Goal: Navigation & Orientation: Find specific page/section

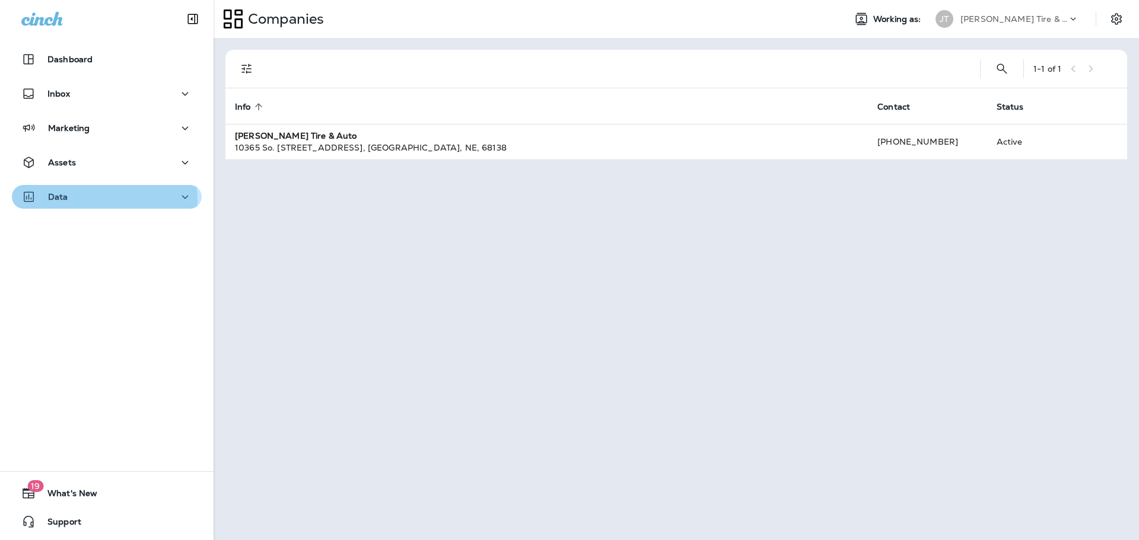
click at [67, 202] on div "Data" at bounding box center [44, 197] width 47 height 15
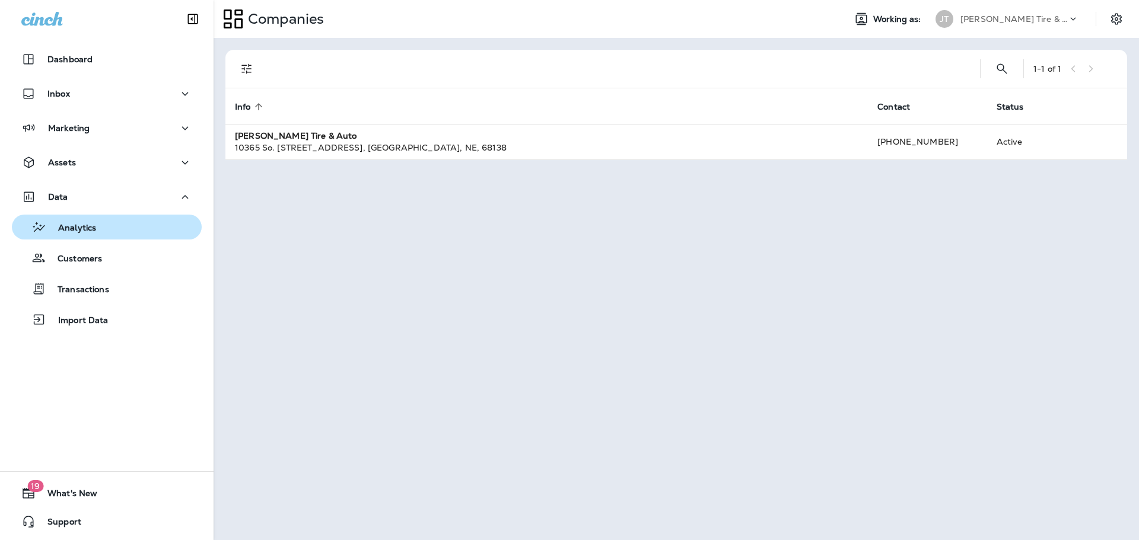
click at [95, 229] on p "Analytics" at bounding box center [71, 228] width 50 height 11
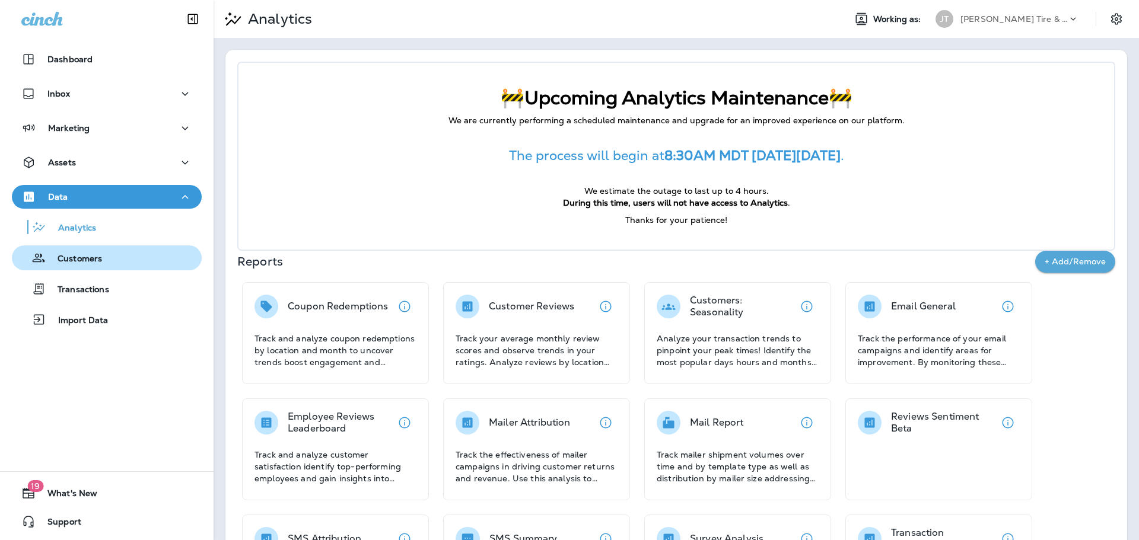
click at [98, 256] on p "Customers" at bounding box center [74, 259] width 56 height 11
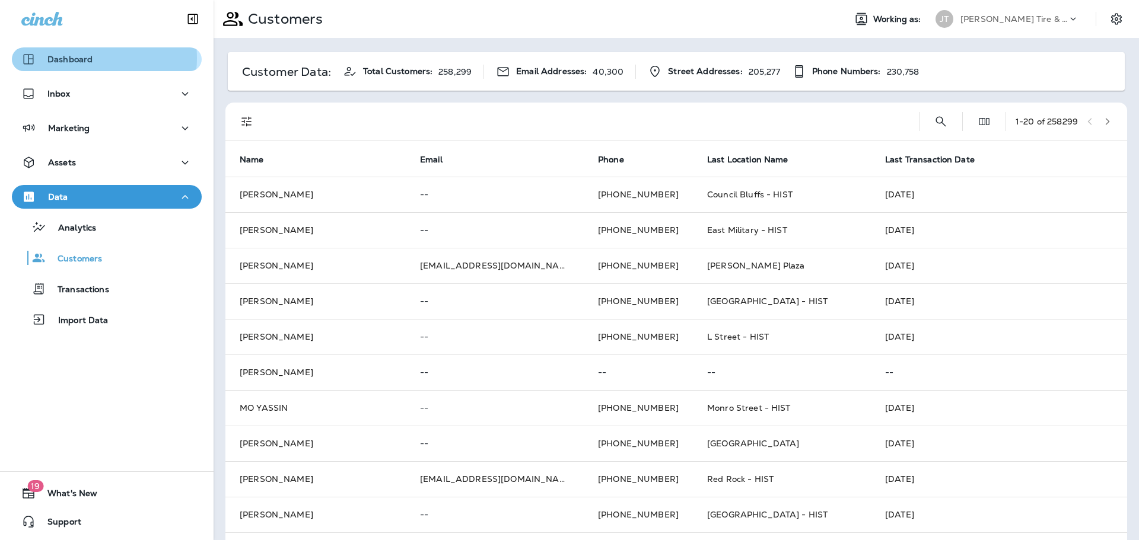
click at [87, 58] on p "Dashboard" at bounding box center [69, 59] width 45 height 9
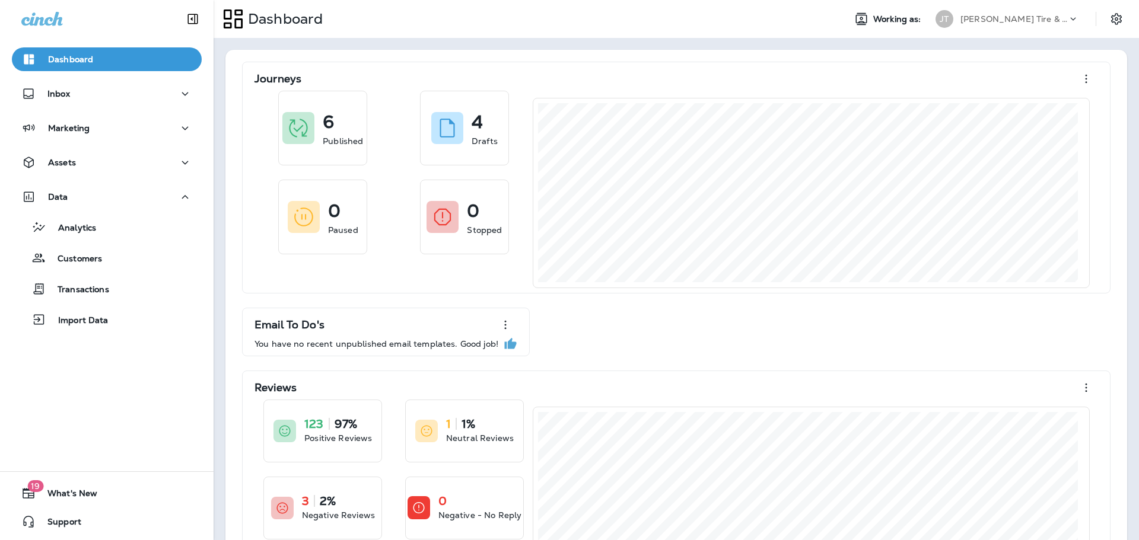
click at [1071, 20] on div at bounding box center [1078, 22] width 23 height 18
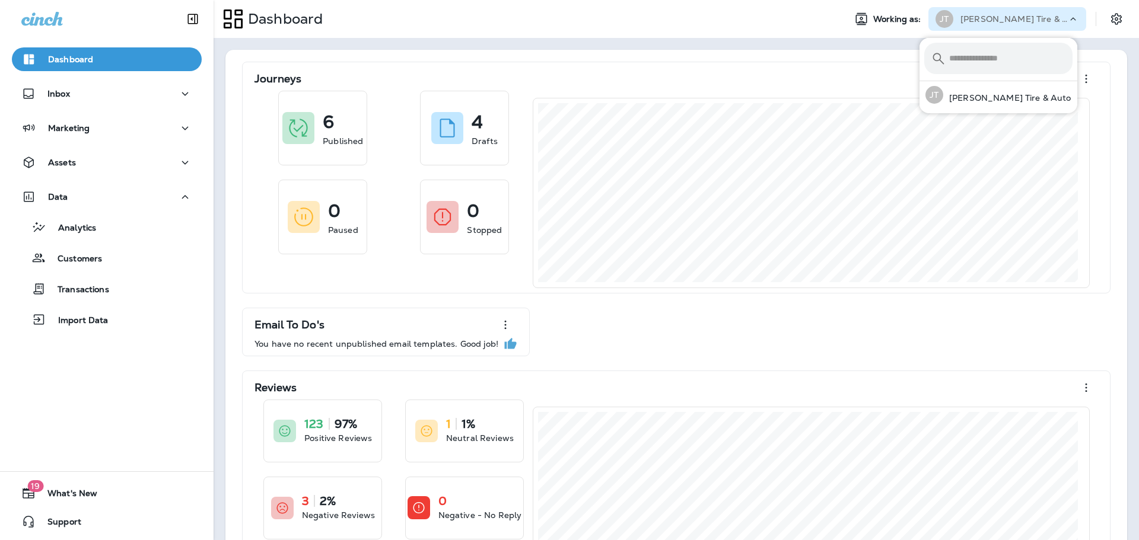
click at [559, 21] on div "Dashboard" at bounding box center [525, 19] width 622 height 30
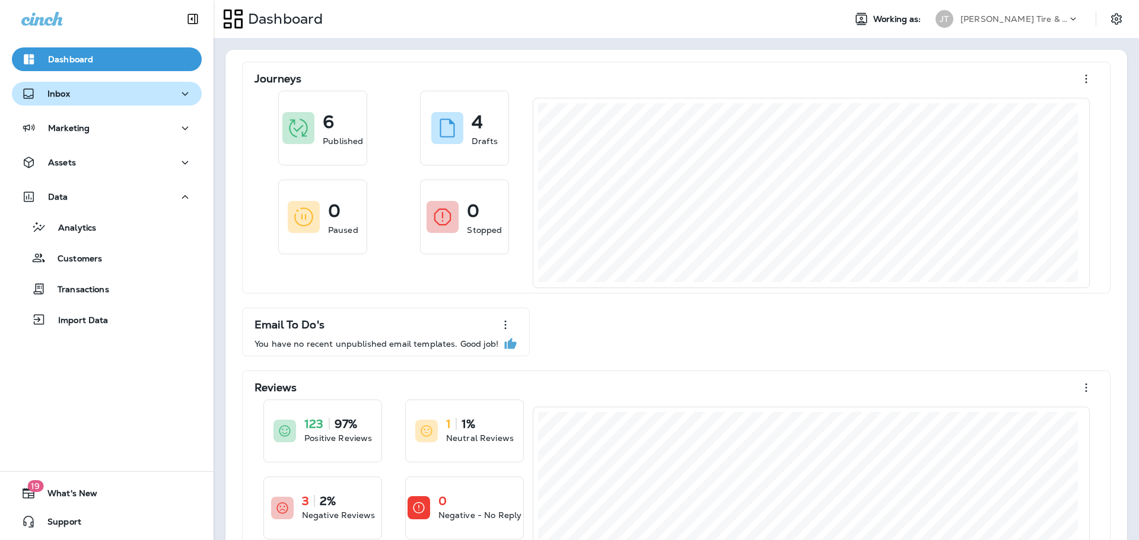
click at [178, 88] on icon "button" at bounding box center [185, 94] width 14 height 15
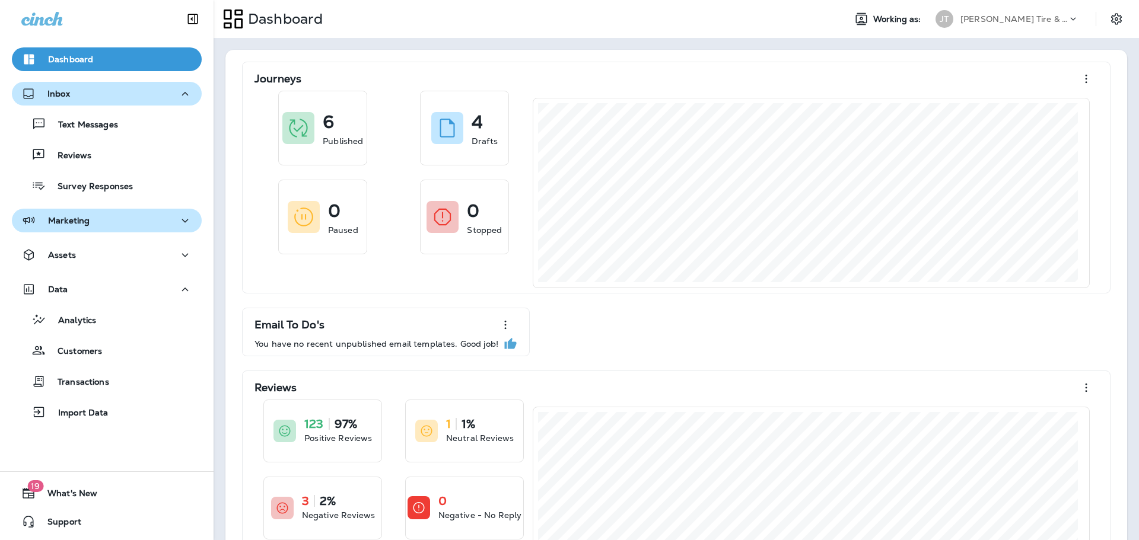
click at [178, 227] on icon "button" at bounding box center [185, 221] width 14 height 15
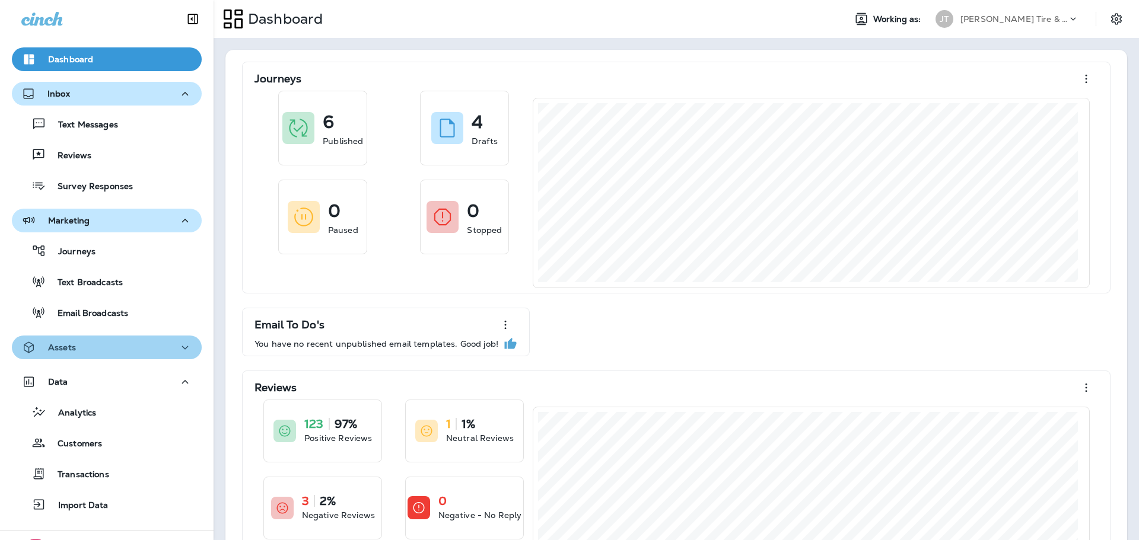
click at [169, 339] on button "Assets" at bounding box center [107, 348] width 190 height 24
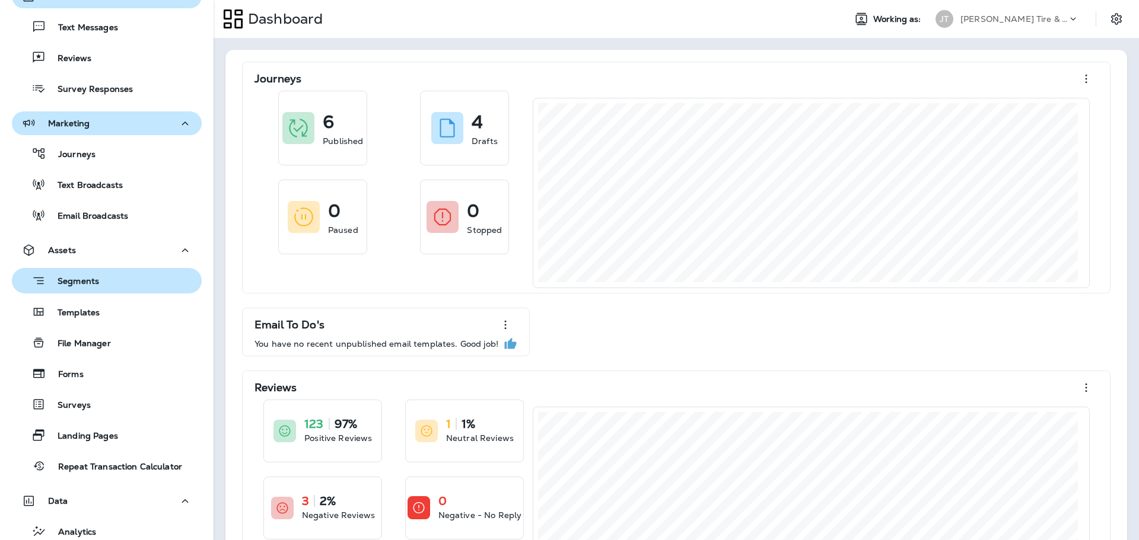
scroll to position [119, 0]
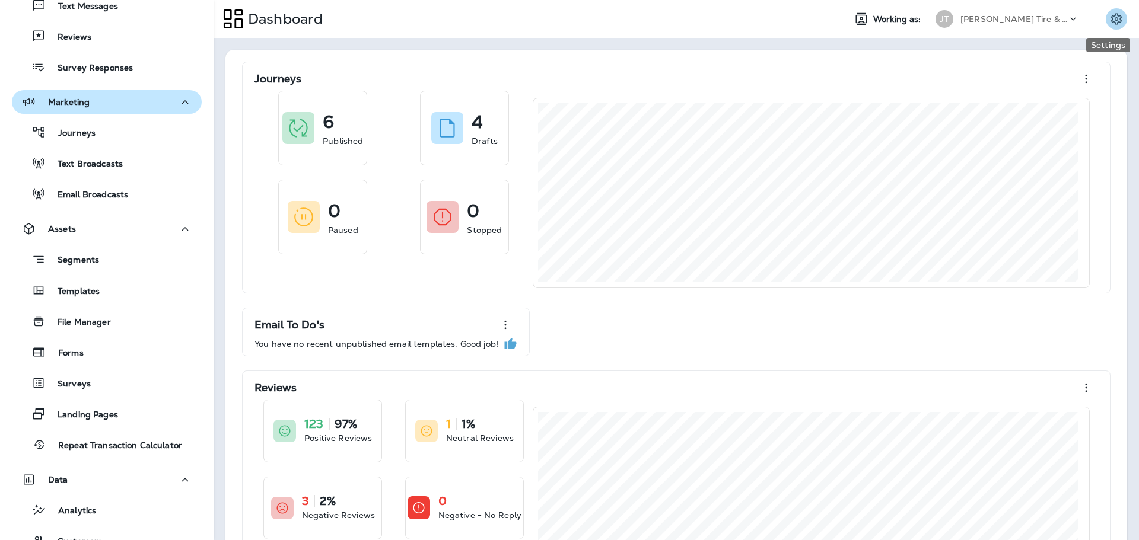
click at [1109, 13] on icon "Settings" at bounding box center [1116, 19] width 14 height 14
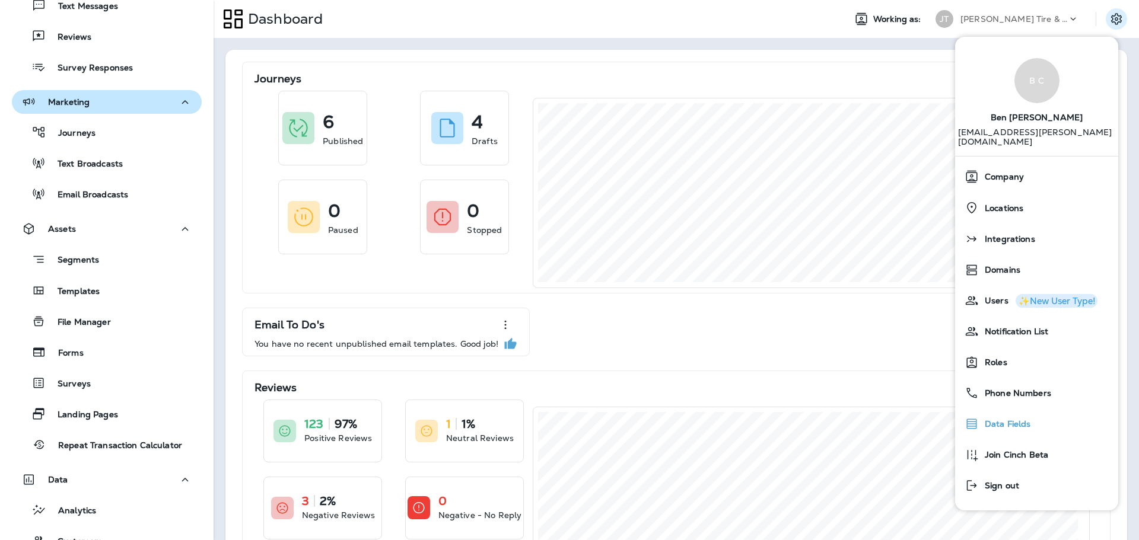
click at [1021, 419] on span "Data Fields" at bounding box center [1005, 424] width 52 height 10
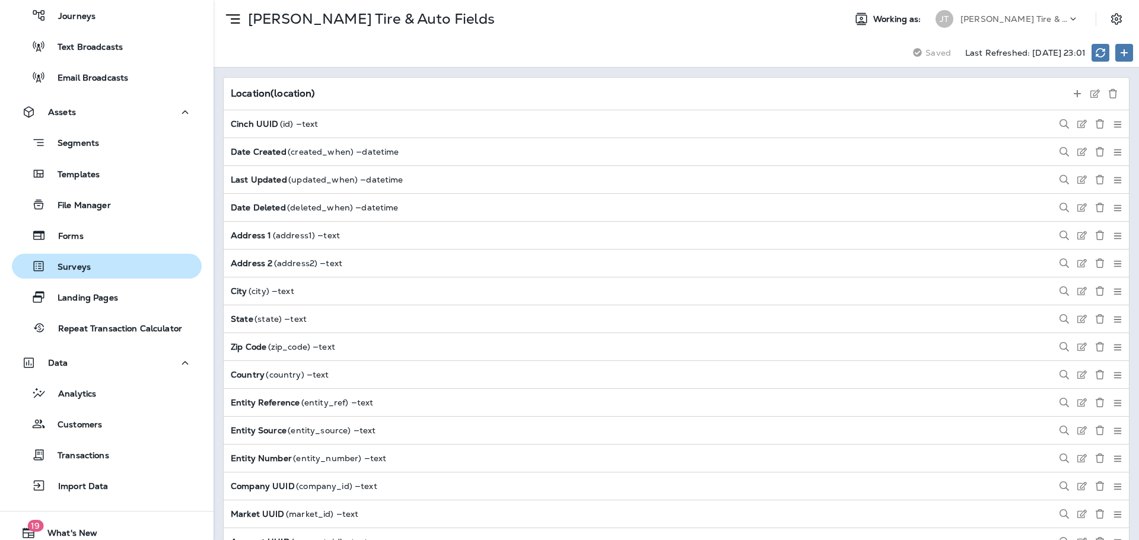
scroll to position [275, 0]
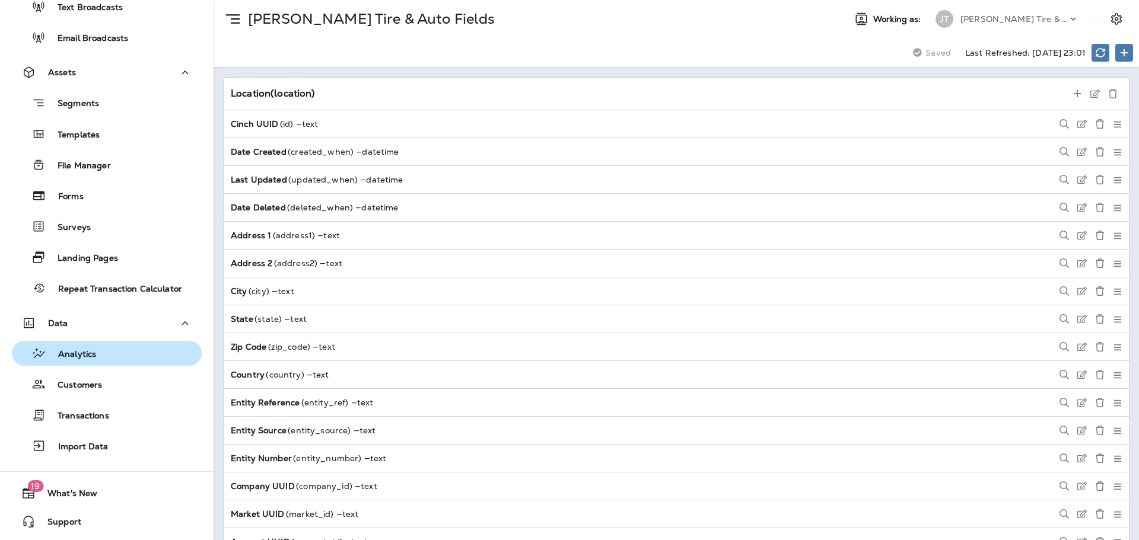
click at [109, 358] on div "Analytics" at bounding box center [107, 354] width 180 height 18
